Goal: Navigation & Orientation: Find specific page/section

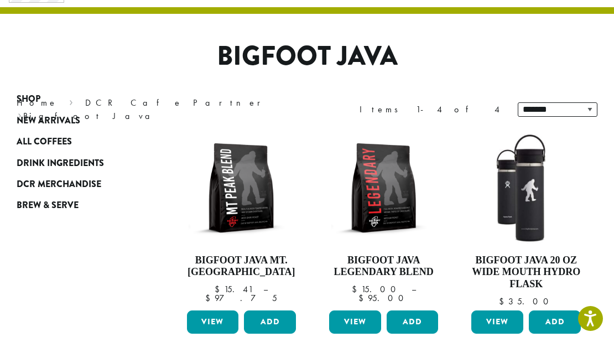
scroll to position [111, 0]
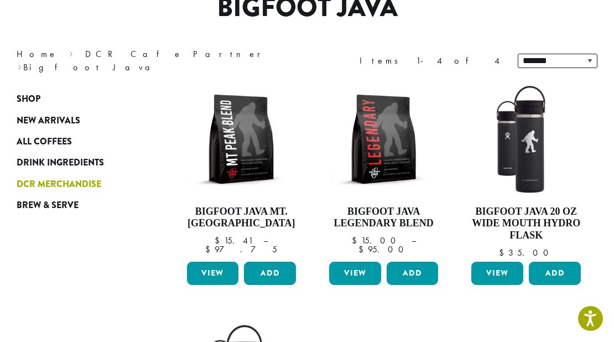
click at [74, 188] on span "DCR Merchandise" at bounding box center [59, 185] width 85 height 14
drag, startPoint x: 78, startPoint y: 184, endPoint x: 87, endPoint y: 182, distance: 9.0
click at [78, 184] on span "DCR Merchandise" at bounding box center [59, 185] width 85 height 14
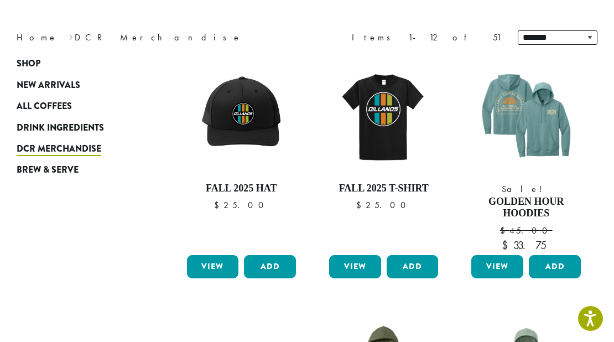
scroll to position [135, 0]
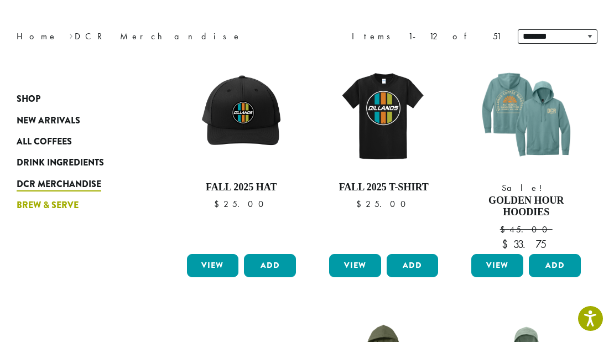
click at [79, 205] on link "Brew & Serve" at bounding box center [77, 205] width 121 height 21
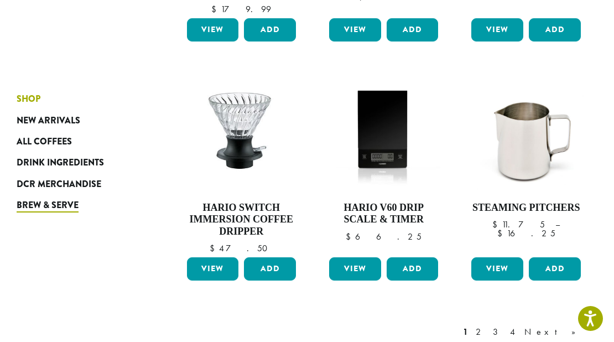
scroll to position [825, 0]
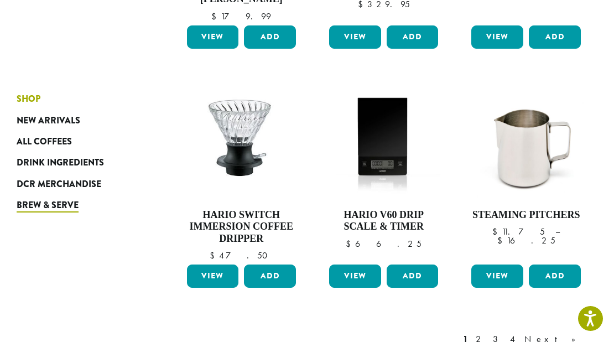
click at [39, 98] on span "Shop" at bounding box center [29, 99] width 24 height 14
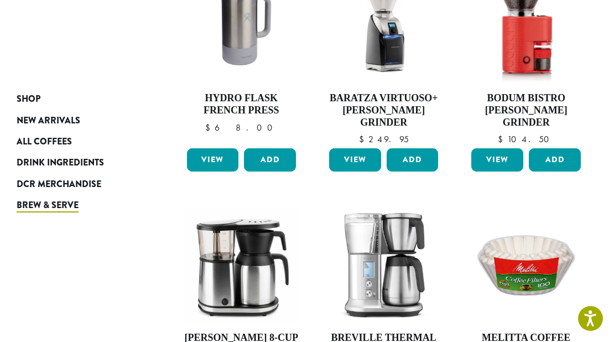
scroll to position [0, 0]
